Goal: Task Accomplishment & Management: Manage account settings

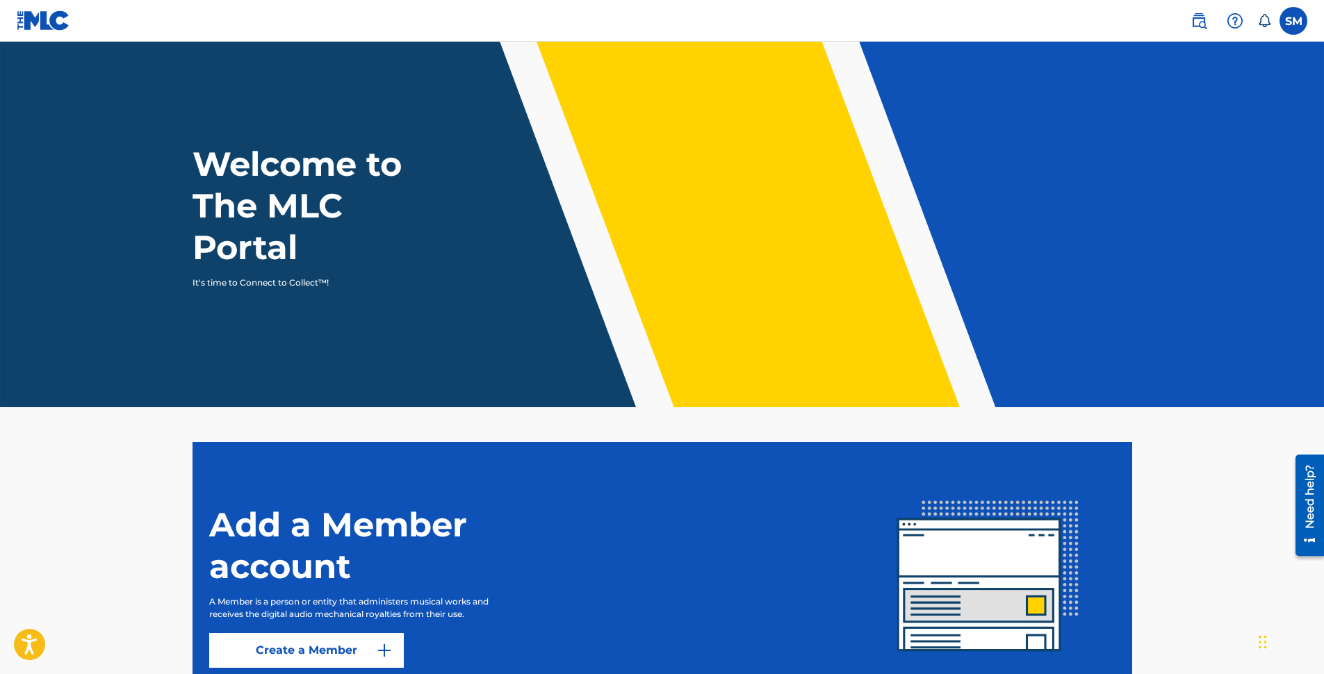
click at [1205, 20] on img at bounding box center [1199, 21] width 17 height 17
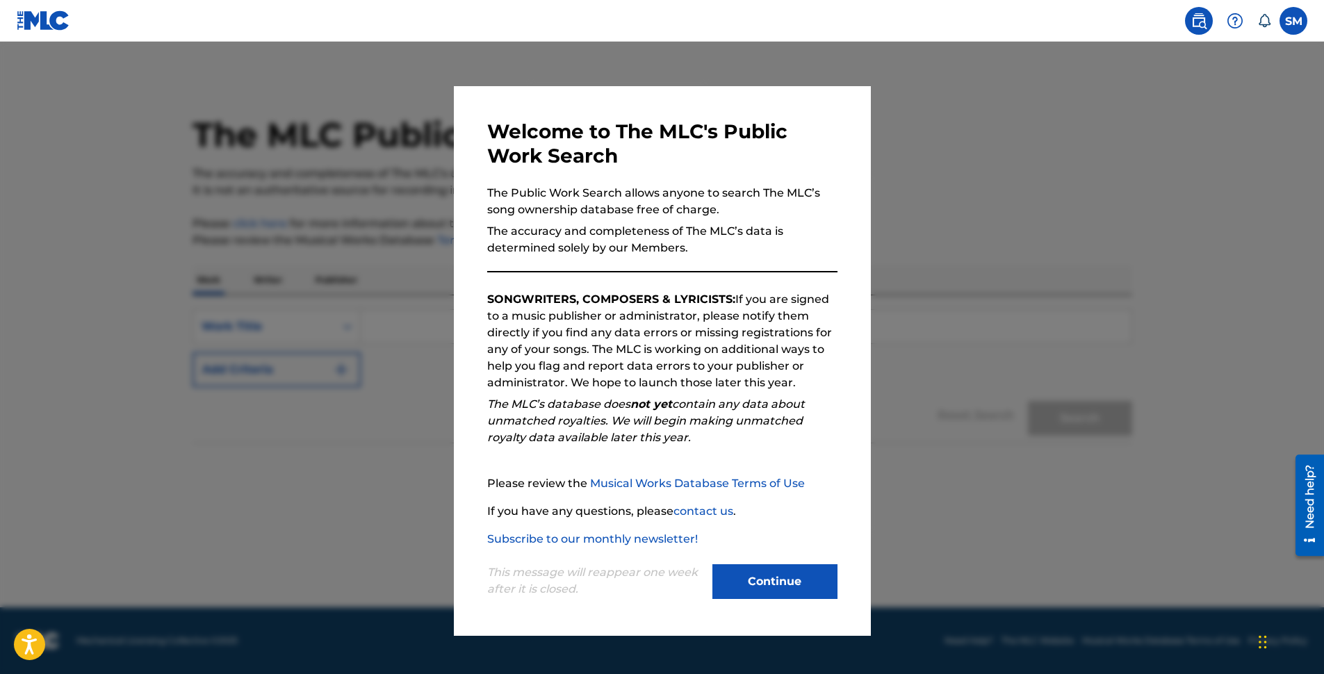
click at [823, 583] on button "Continue" at bounding box center [774, 581] width 125 height 35
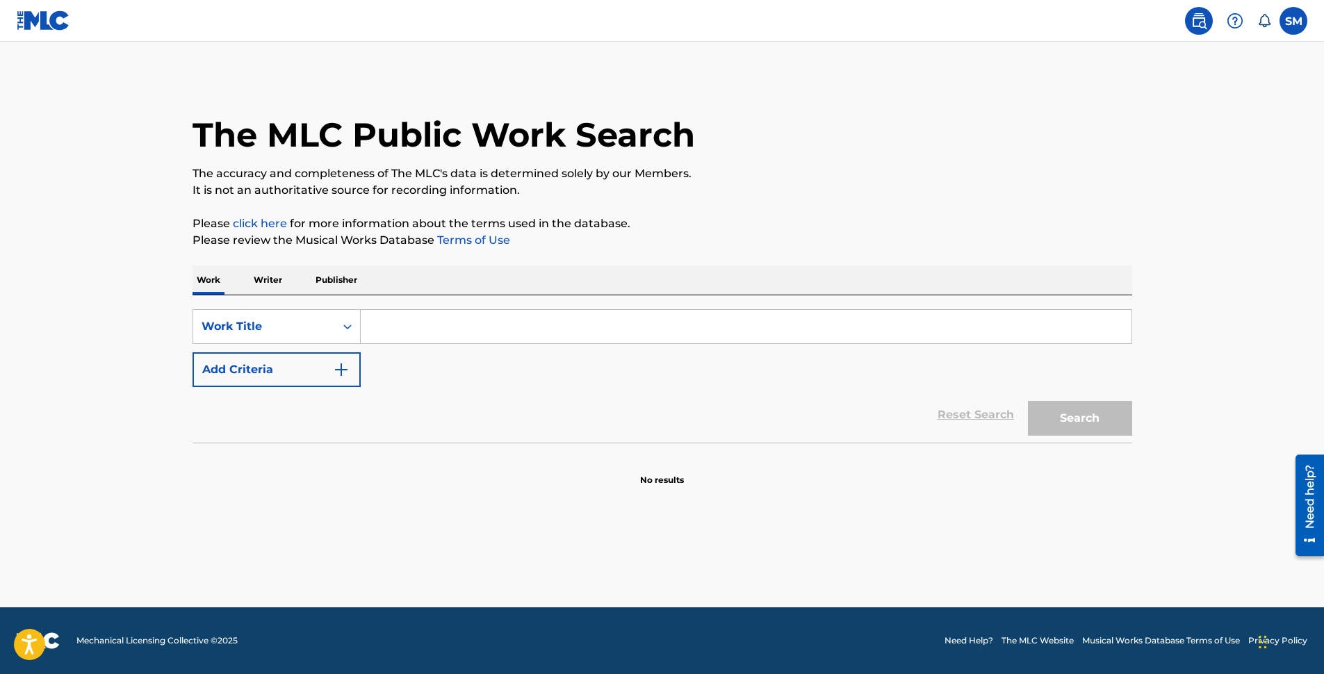
click at [257, 282] on p "Writer" at bounding box center [268, 280] width 37 height 29
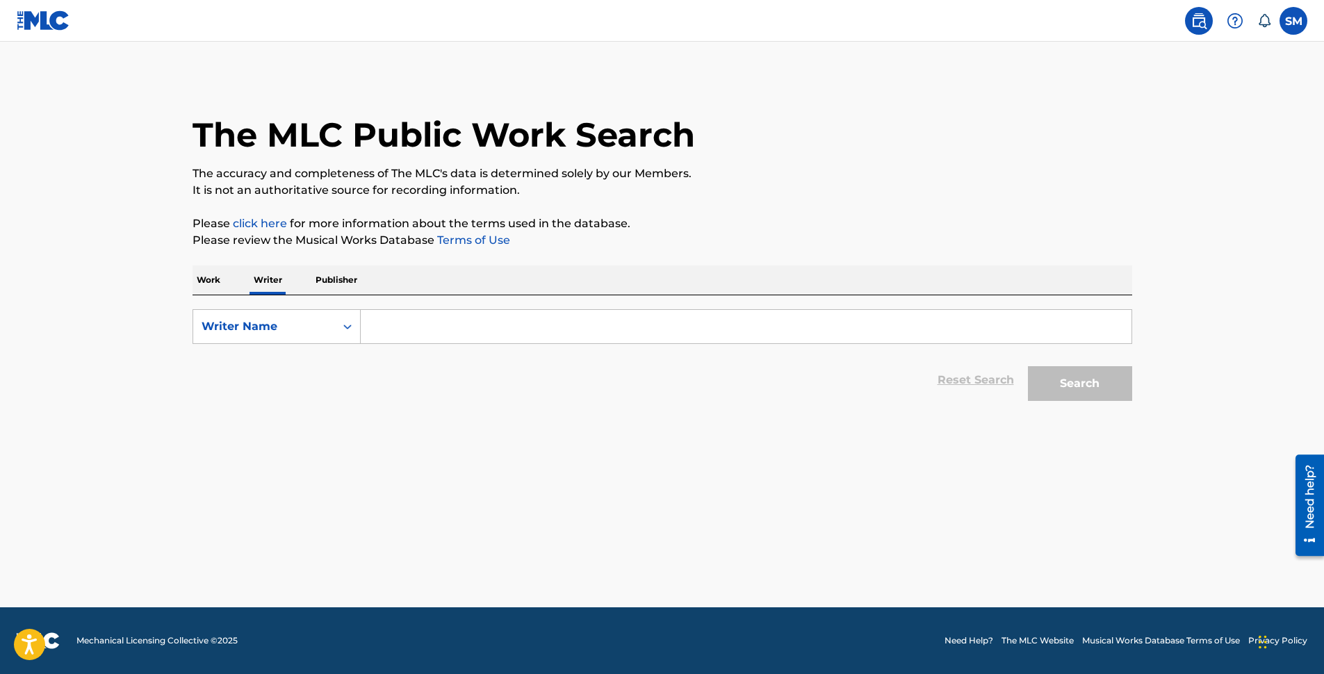
click at [1301, 22] on label at bounding box center [1294, 21] width 28 height 28
click at [1294, 21] on input "SM [PERSON_NAME] [EMAIL_ADDRESS][DOMAIN_NAME] Notification Preferences Profile …" at bounding box center [1294, 21] width 0 height 0
click at [1162, 173] on link "Profile" at bounding box center [1157, 173] width 28 height 13
